Goal: Check status: Check status

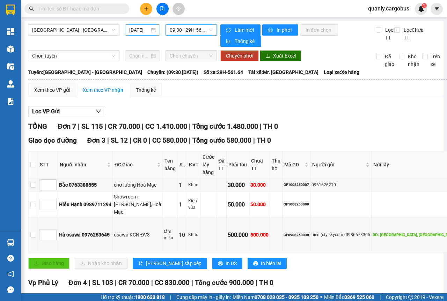
click at [154, 31] on div "[DATE]" at bounding box center [142, 30] width 27 height 8
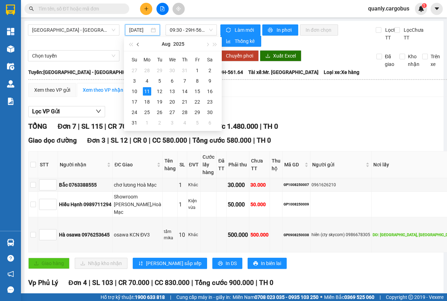
click at [139, 44] on span "button" at bounding box center [138, 44] width 3 height 3
click at [172, 111] on div "30" at bounding box center [172, 112] width 8 height 8
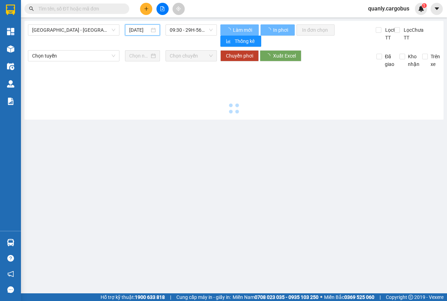
type input "[DATE]"
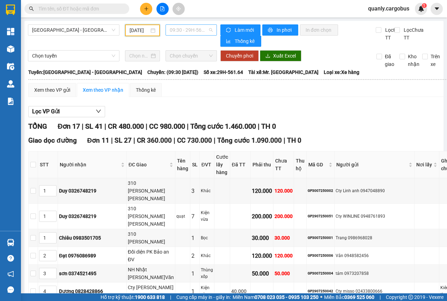
click at [207, 30] on span "09:30 - 29H-561.64" at bounding box center [191, 30] width 43 height 10
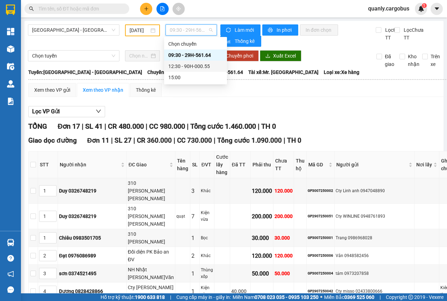
click at [181, 67] on div "12:30 - 90H-000.55" at bounding box center [195, 66] width 54 height 8
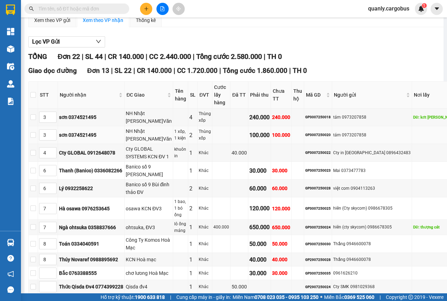
scroll to position [105, 0]
